Goal: Communication & Community: Participate in discussion

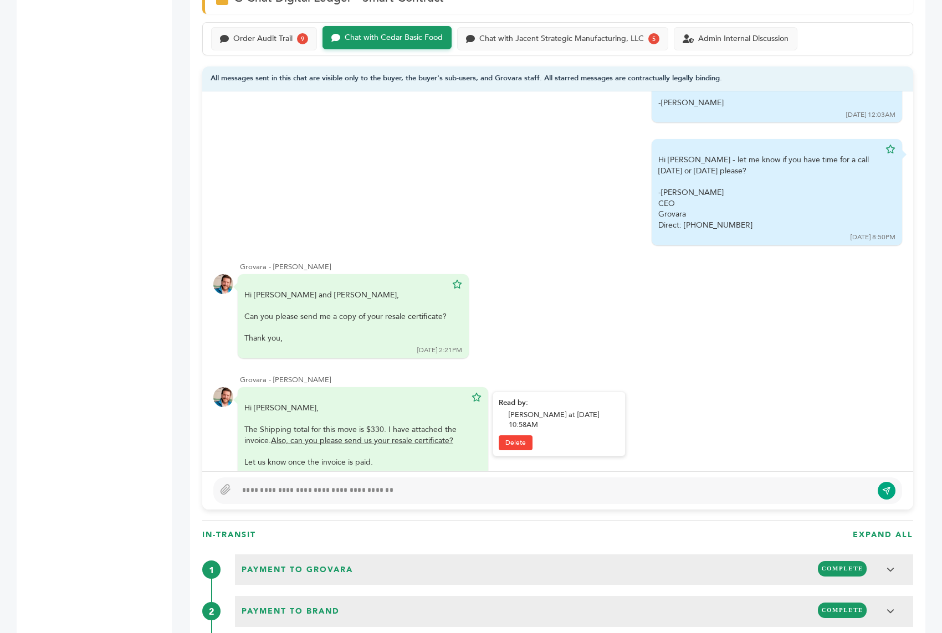
scroll to position [393, 0]
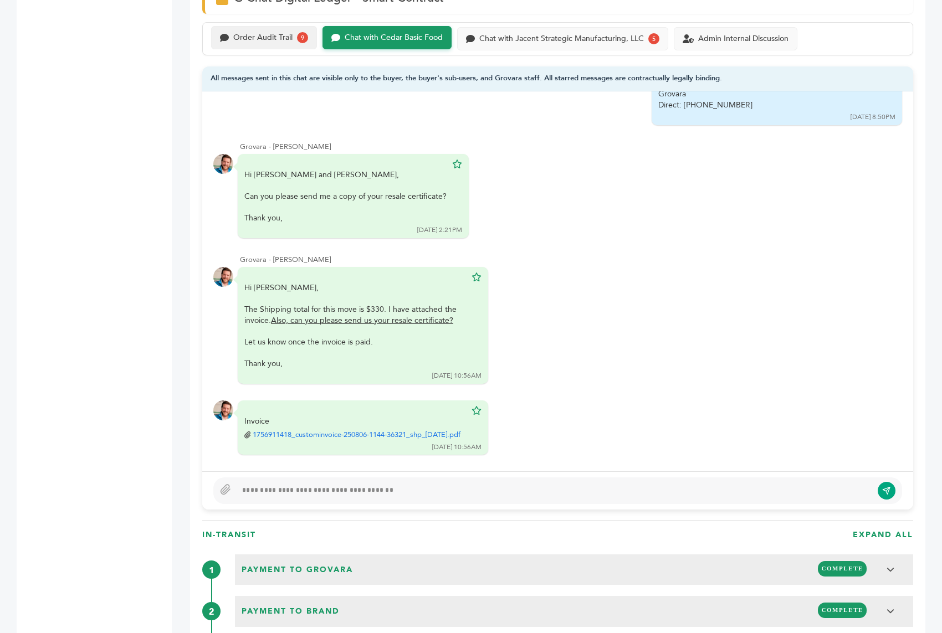
click at [277, 26] on div "Order Audit Trail 9" at bounding box center [264, 37] width 106 height 23
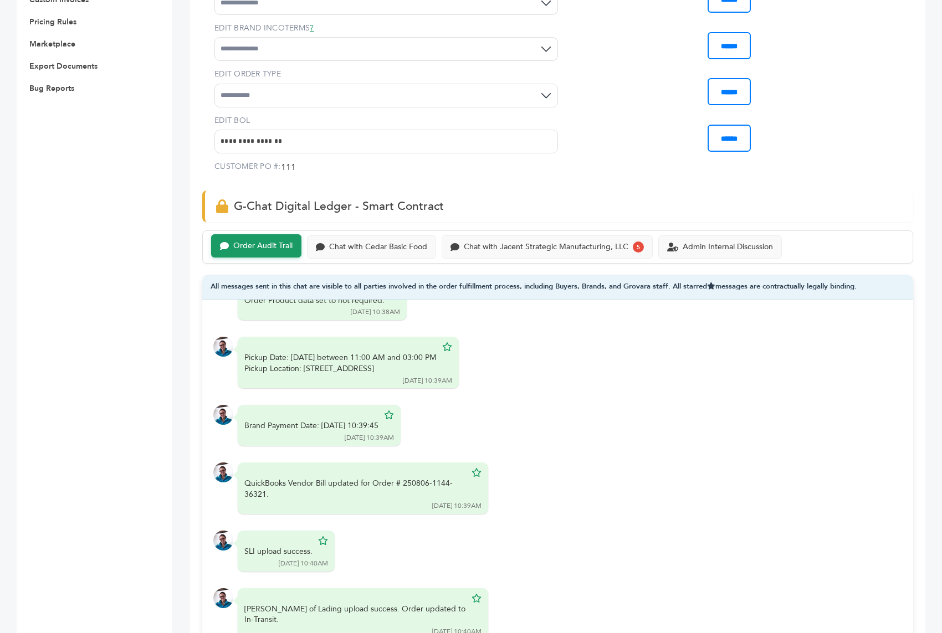
scroll to position [552, 0]
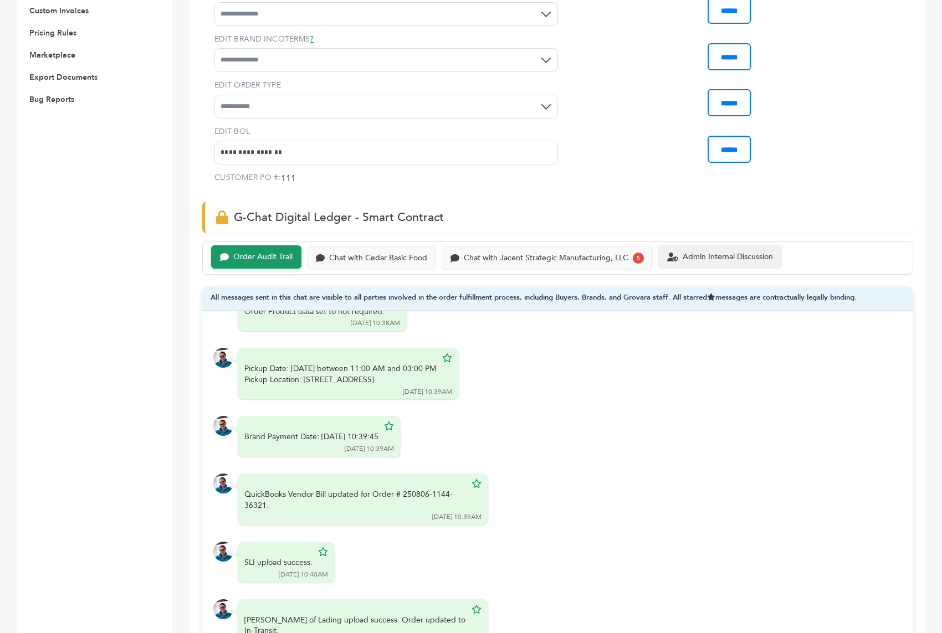
click at [706, 253] on div "Admin Internal Discussion" at bounding box center [727, 257] width 90 height 9
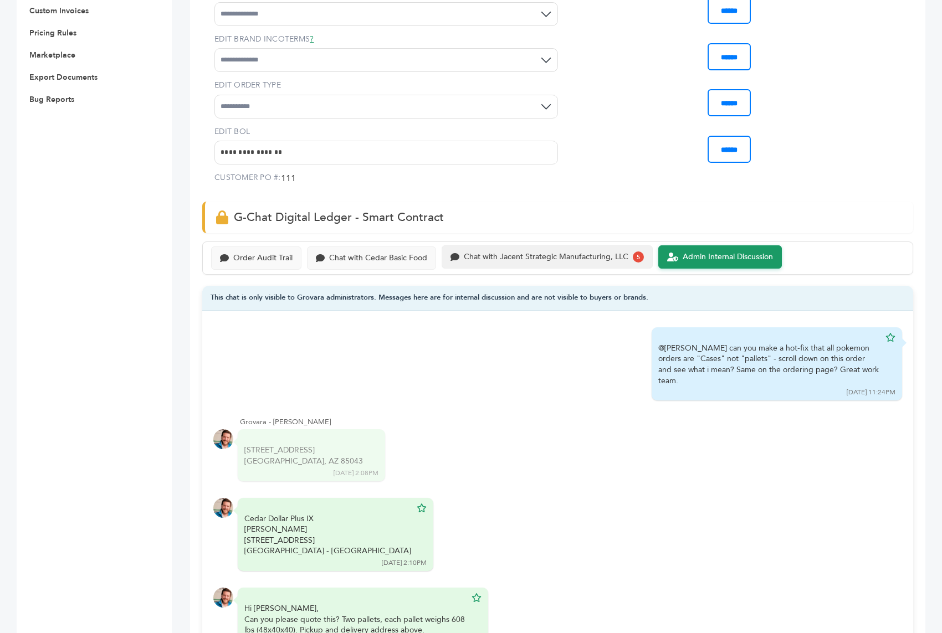
click at [483, 251] on div "Chat with Jacent Strategic Manufacturing, LLC 5" at bounding box center [546, 256] width 193 height 11
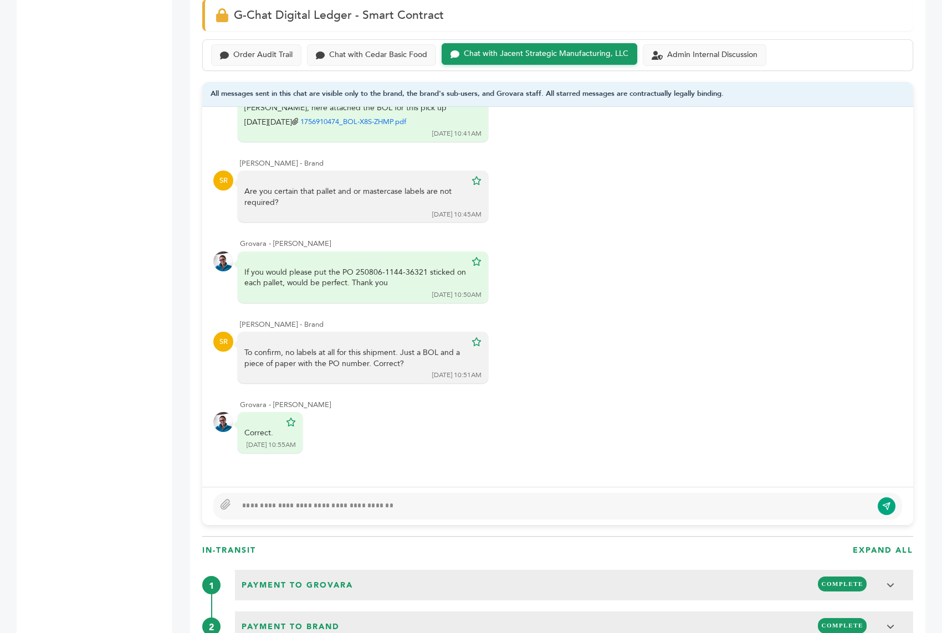
scroll to position [546, 0]
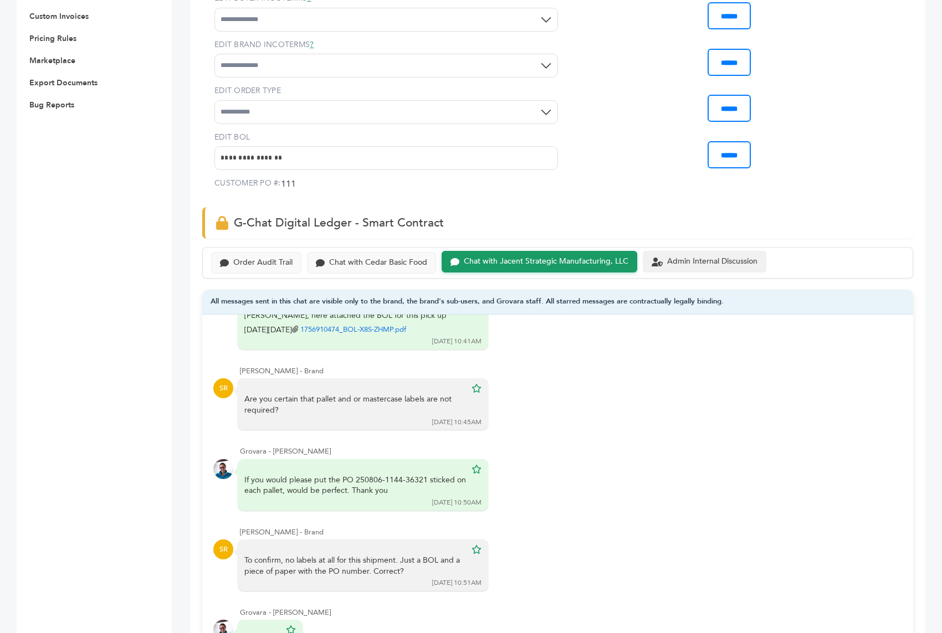
click at [693, 257] on div "Admin Internal Discussion" at bounding box center [712, 261] width 90 height 9
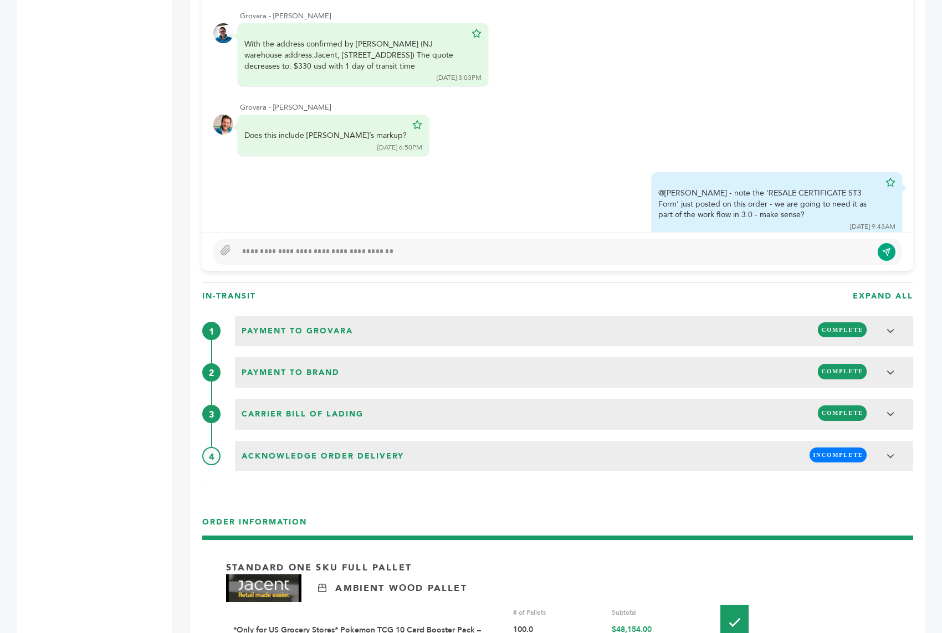
scroll to position [415, 0]
click at [261, 245] on div at bounding box center [554, 251] width 635 height 13
type textarea "**********"
click at [887, 248] on icon "submit" at bounding box center [886, 252] width 9 height 9
